Goal: Transaction & Acquisition: Purchase product/service

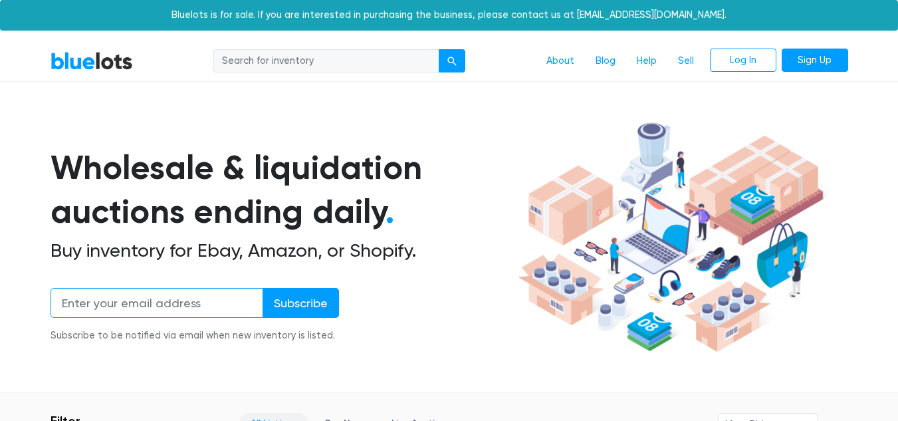
click at [204, 305] on input "email" at bounding box center [157, 303] width 213 height 30
type input "a"
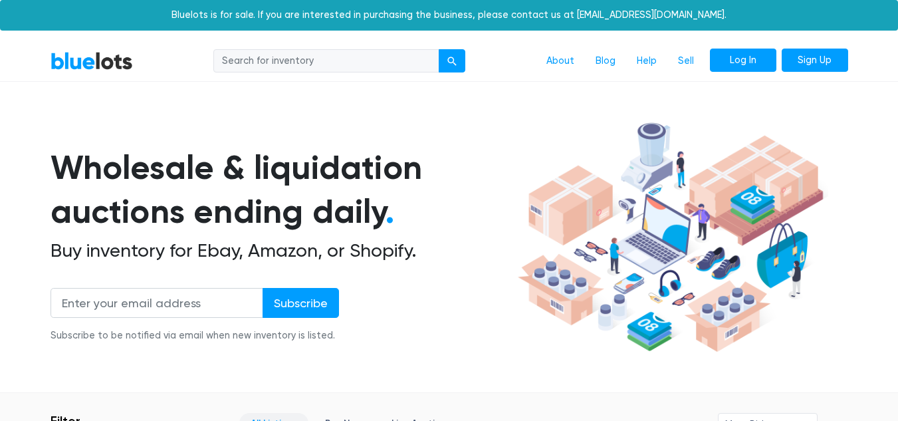
click at [753, 68] on link "Log In" at bounding box center [743, 61] width 66 height 24
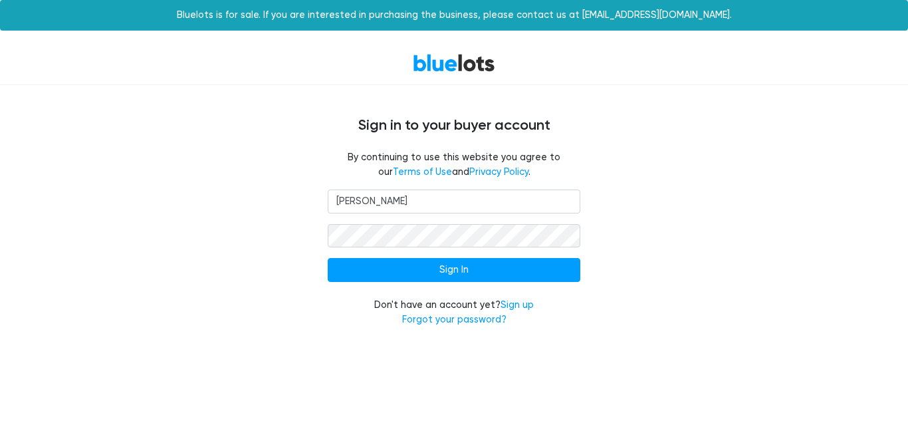
type input "[EMAIL_ADDRESS][DOMAIN_NAME]"
click at [328, 258] on input "Sign In" at bounding box center [454, 270] width 253 height 24
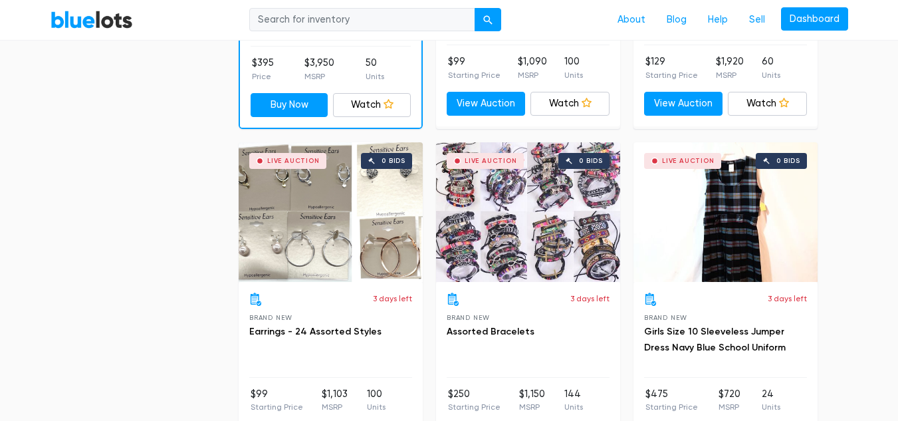
scroll to position [1633, 0]
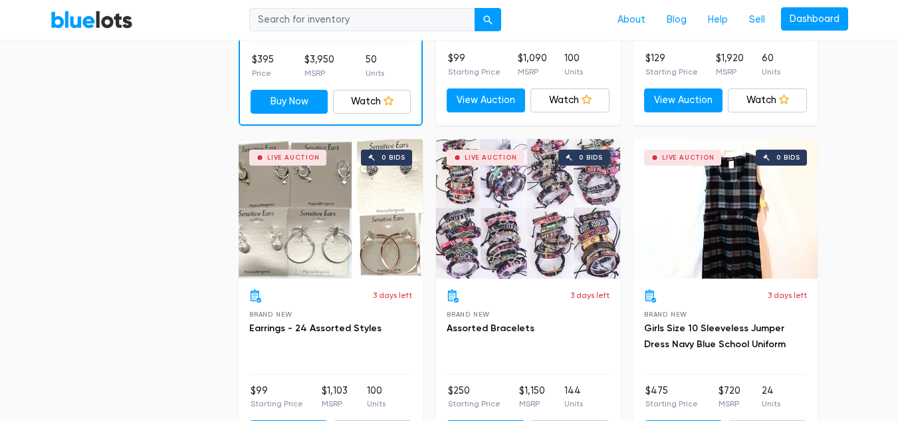
click at [319, 232] on div "Live Auction 0 bids" at bounding box center [331, 209] width 184 height 140
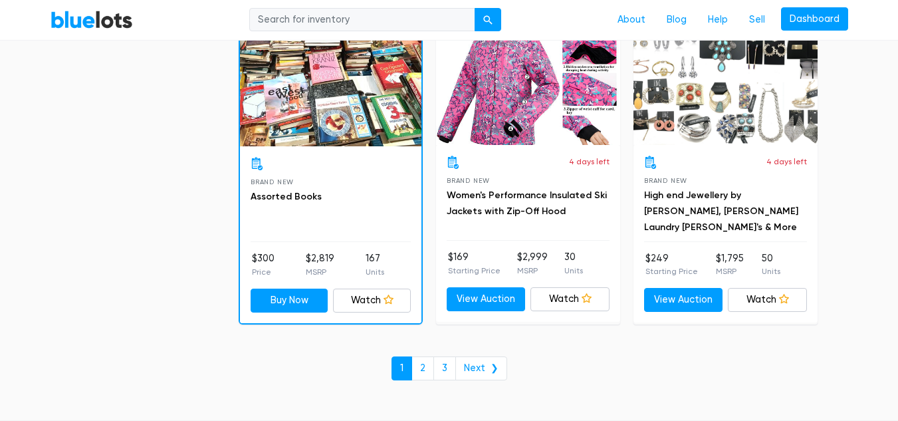
scroll to position [5779, 0]
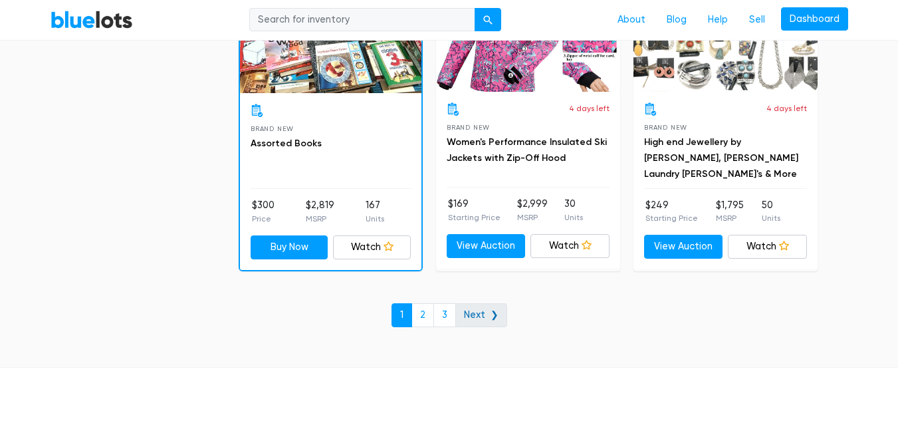
click at [483, 320] on link "Next ❯" at bounding box center [482, 315] width 52 height 24
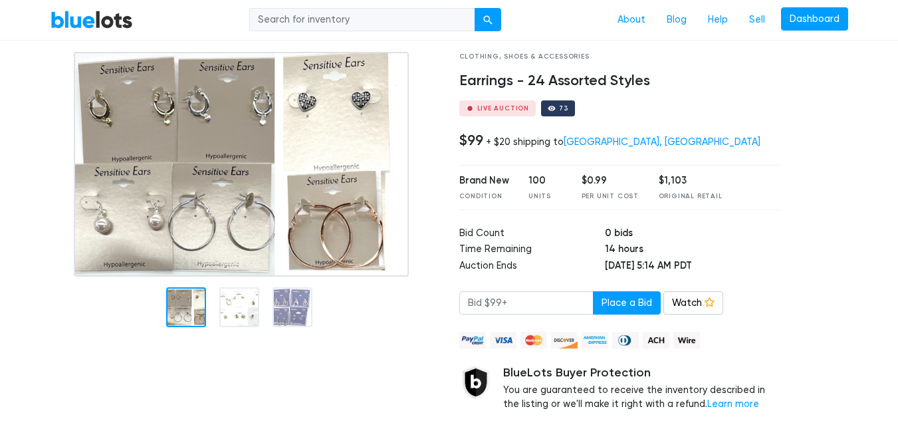
scroll to position [74, 0]
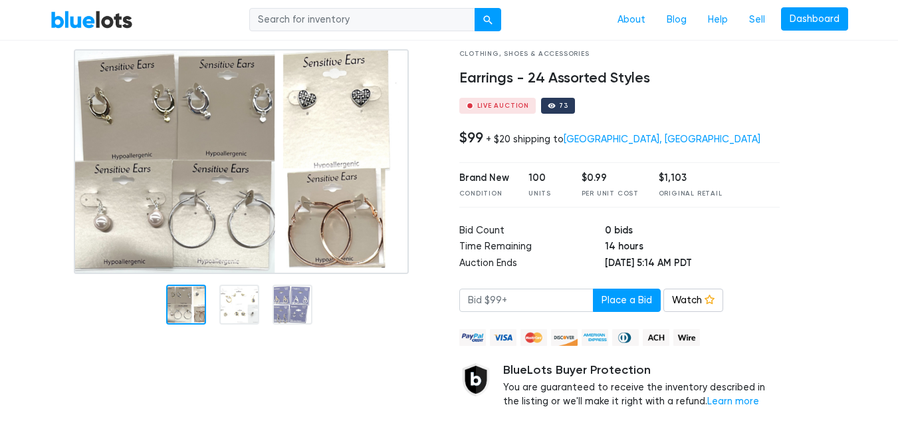
click at [240, 307] on div at bounding box center [239, 305] width 40 height 40
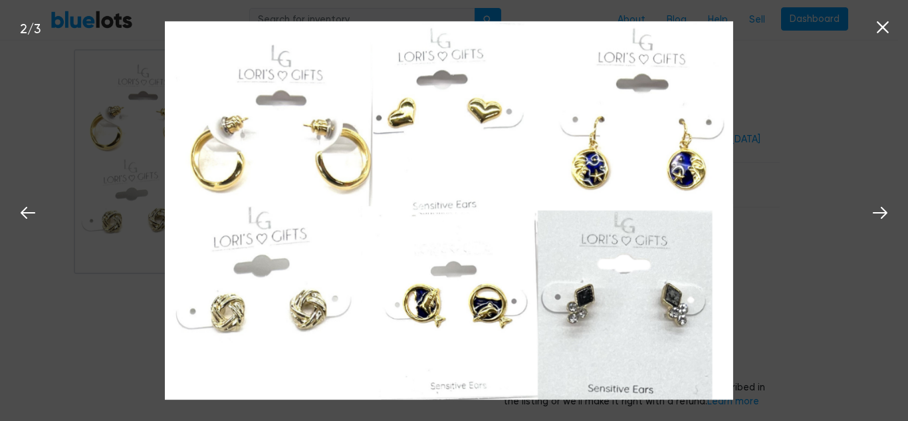
click at [817, 135] on div at bounding box center [824, 249] width 68 height 401
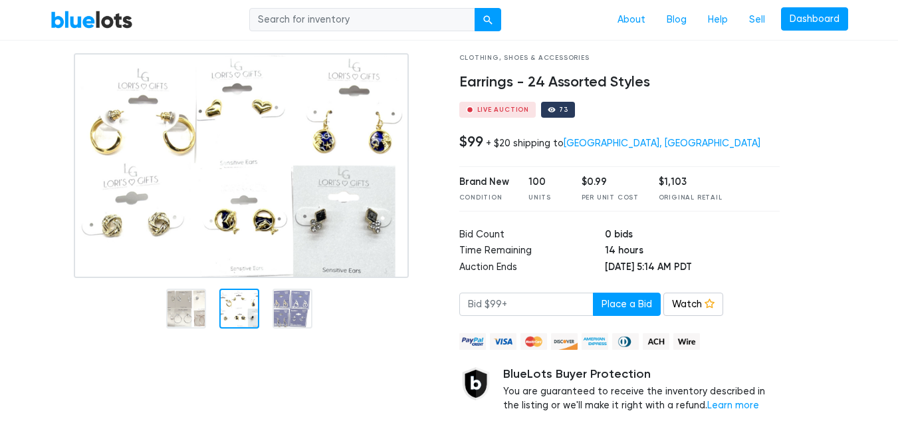
scroll to position [63, 0]
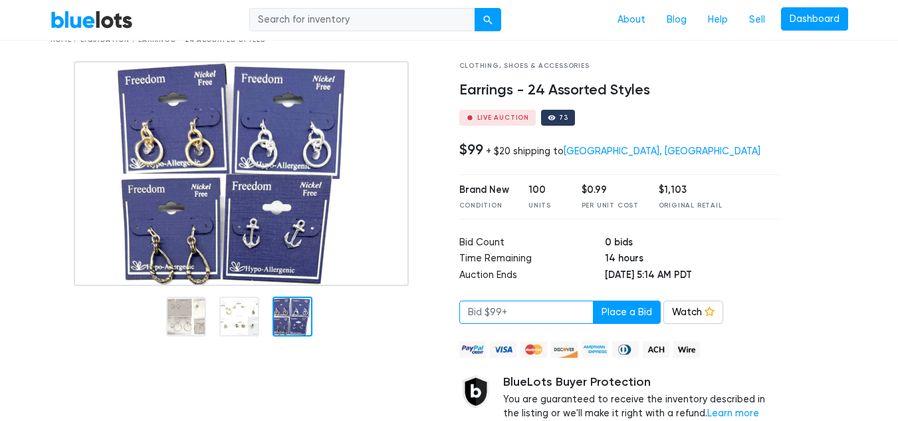
click at [538, 315] on input "number" at bounding box center [527, 313] width 134 height 24
click at [614, 314] on button "Place a Bid" at bounding box center [627, 313] width 68 height 24
type input "8"
type input "9"
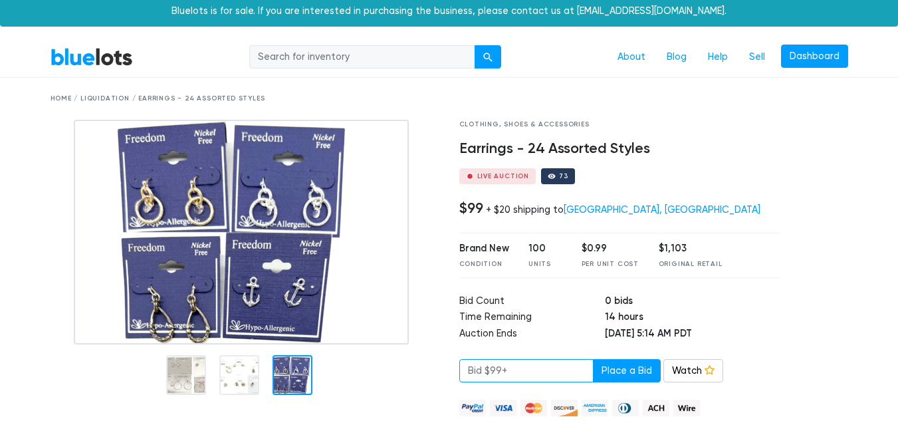
scroll to position [0, 0]
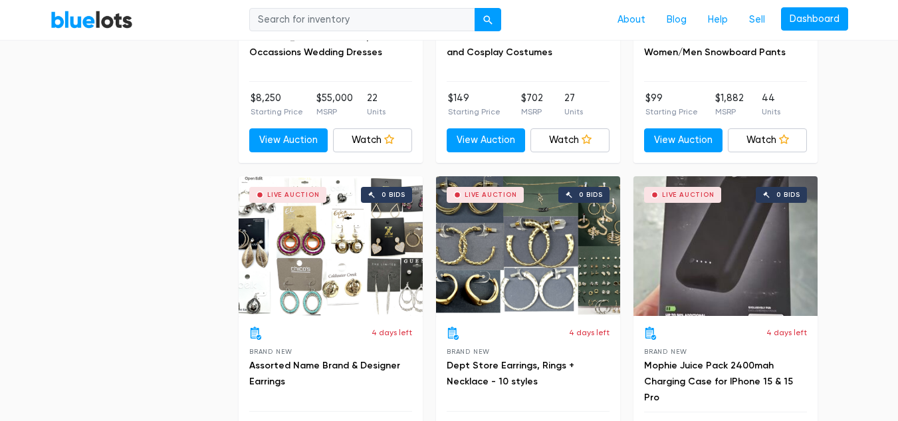
scroll to position [2995, 0]
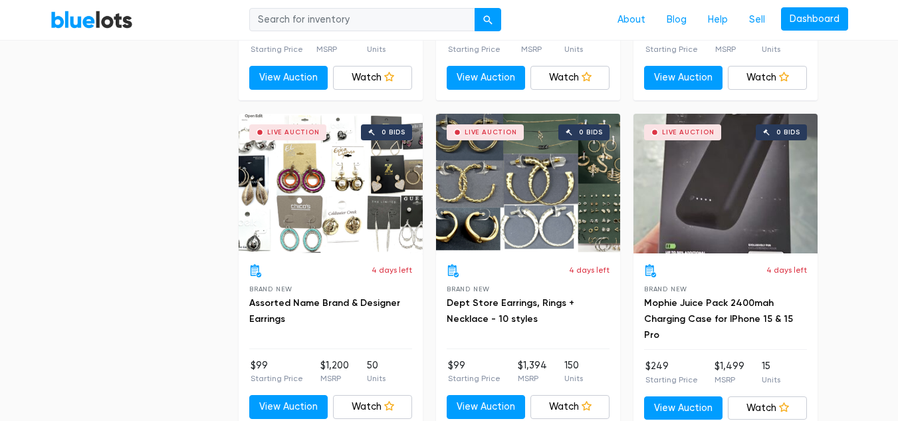
click at [553, 243] on div "Live Auction 0 bids" at bounding box center [528, 184] width 184 height 140
click at [354, 199] on div "Live Auction 0 bids" at bounding box center [331, 184] width 184 height 140
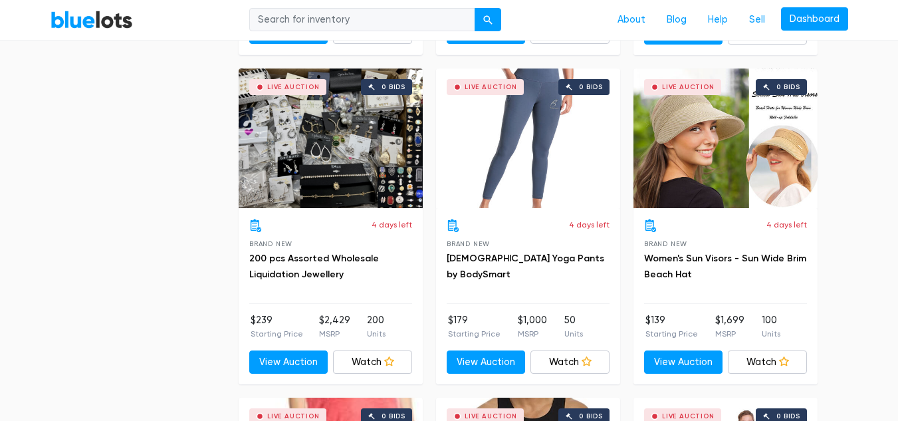
scroll to position [3380, 0]
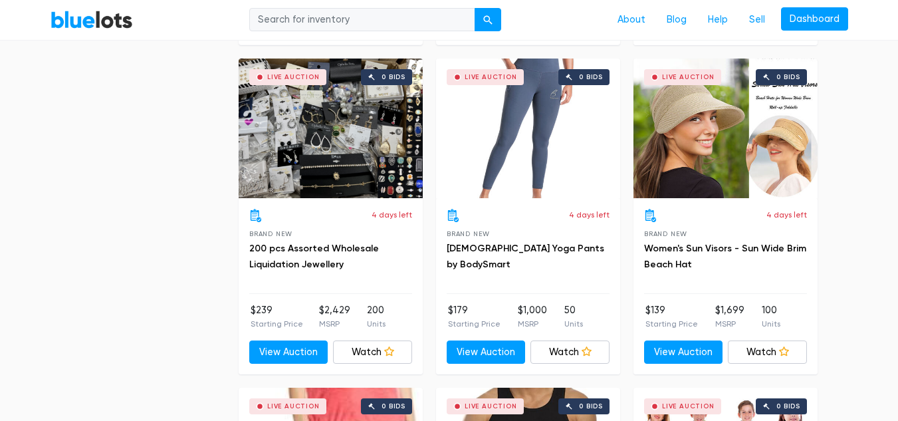
click at [306, 138] on div "Live Auction 0 bids" at bounding box center [331, 129] width 184 height 140
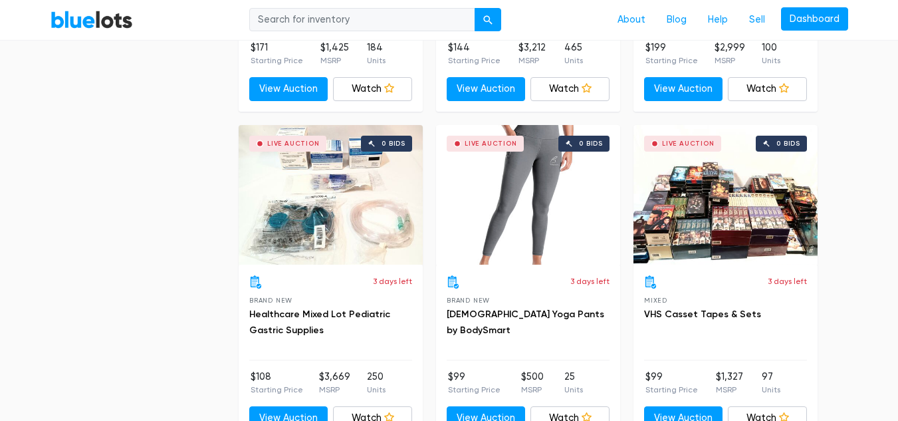
scroll to position [4337, 0]
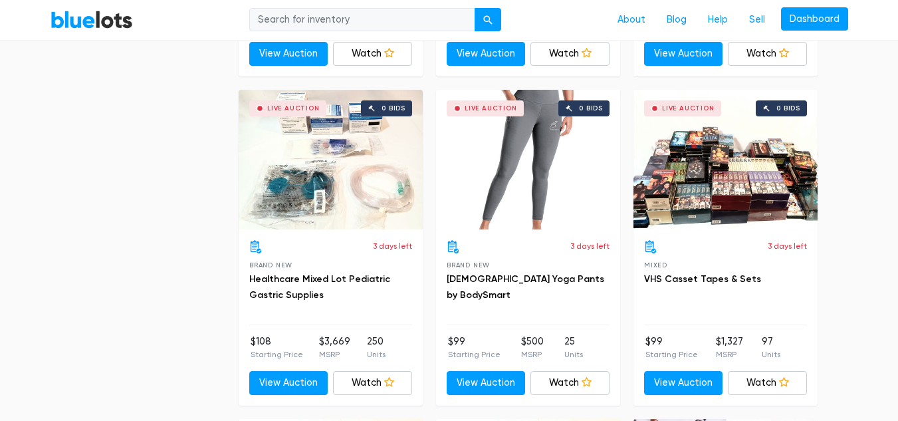
click at [323, 146] on div "Live Auction 0 bids" at bounding box center [331, 160] width 184 height 140
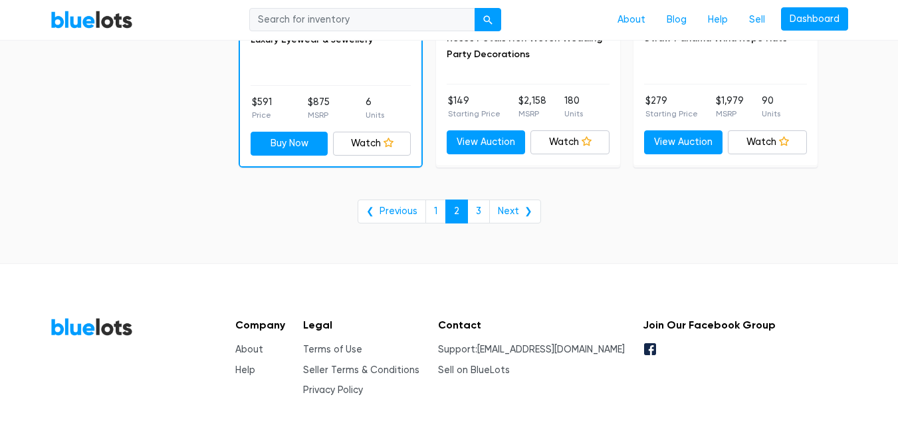
scroll to position [5627, 0]
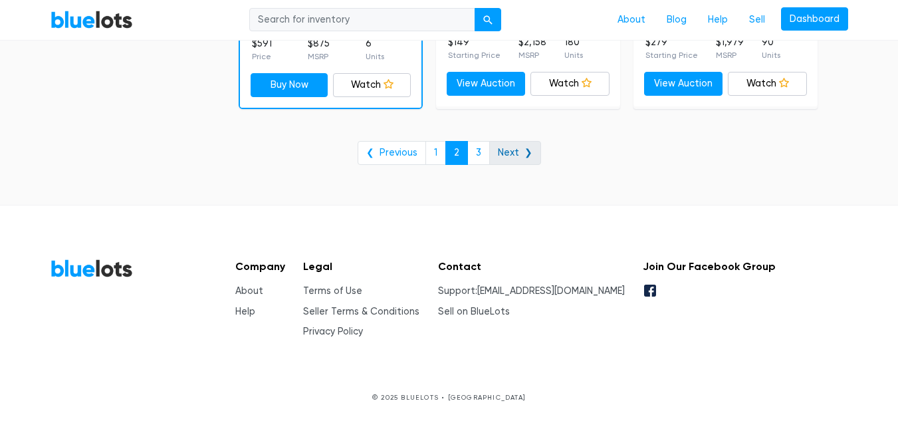
click at [513, 162] on link "Next ❯" at bounding box center [515, 153] width 52 height 24
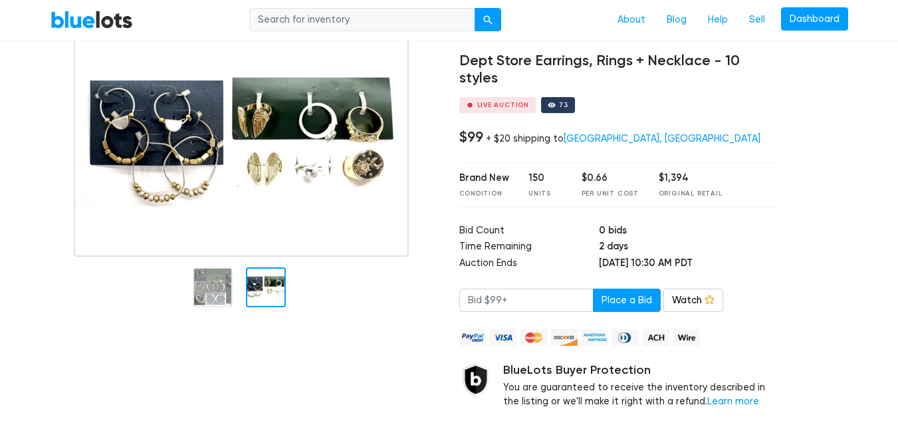
scroll to position [95, 0]
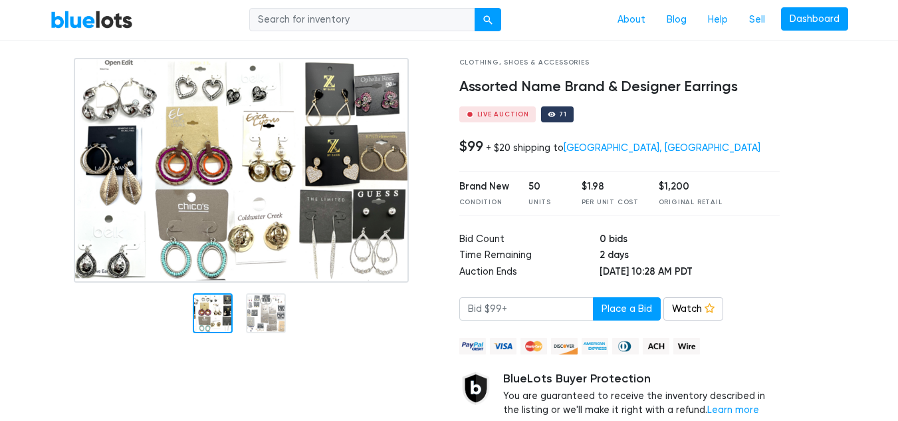
scroll to position [68, 0]
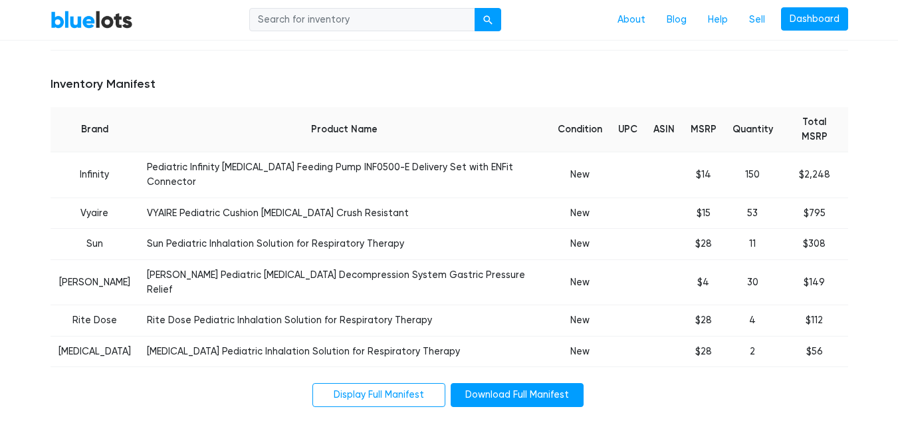
scroll to position [479, 0]
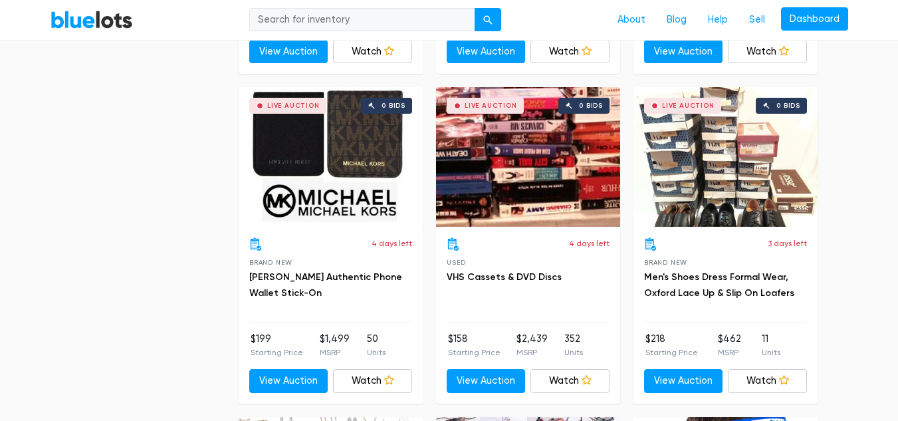
scroll to position [1386, 0]
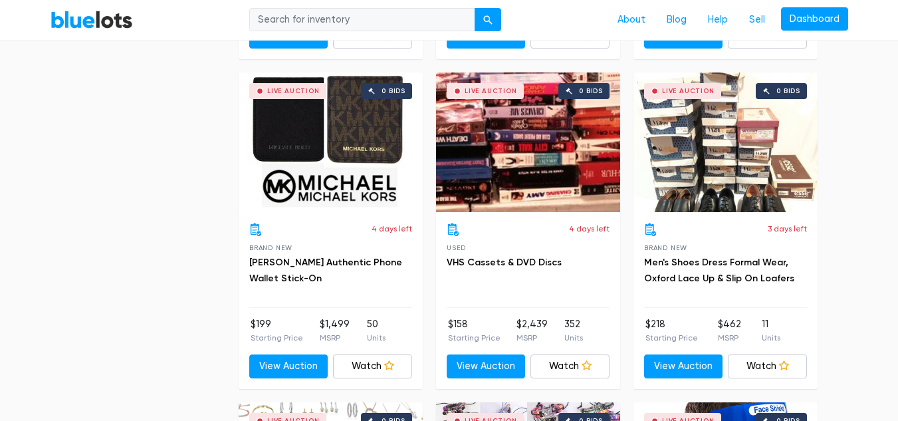
click at [366, 109] on div "Live Auction 0 bids" at bounding box center [331, 142] width 184 height 140
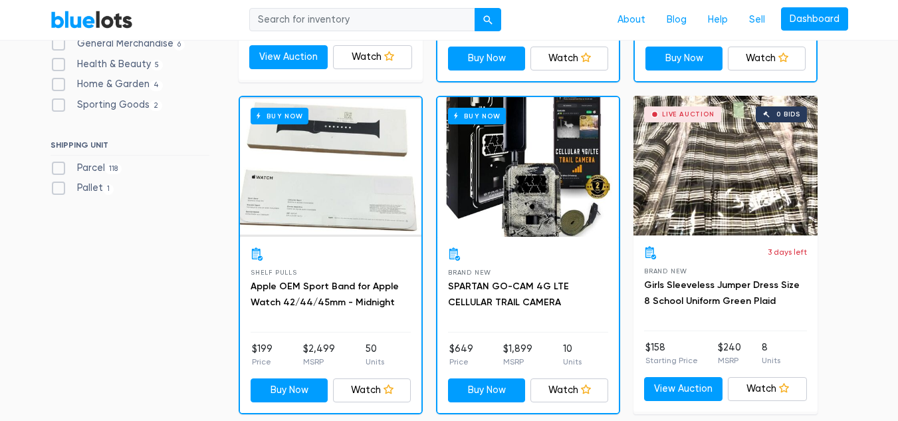
scroll to position [0, 0]
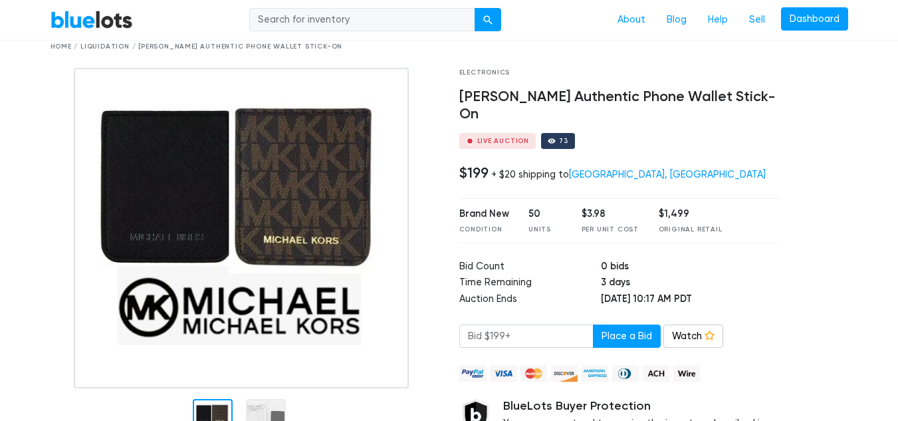
scroll to position [62, 0]
